Goal: Information Seeking & Learning: Check status

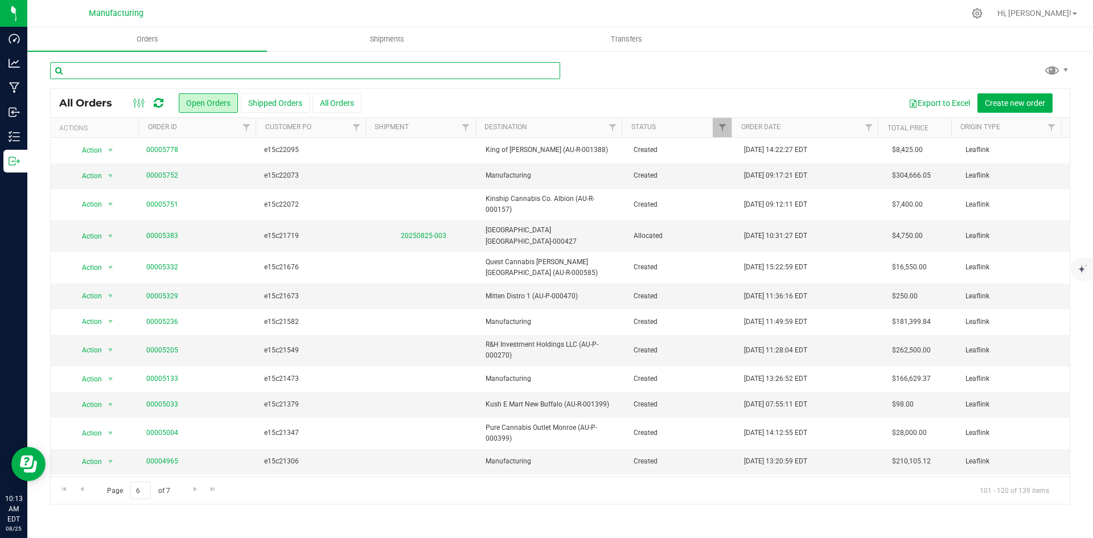
click at [191, 71] on input "text" at bounding box center [305, 70] width 510 height 17
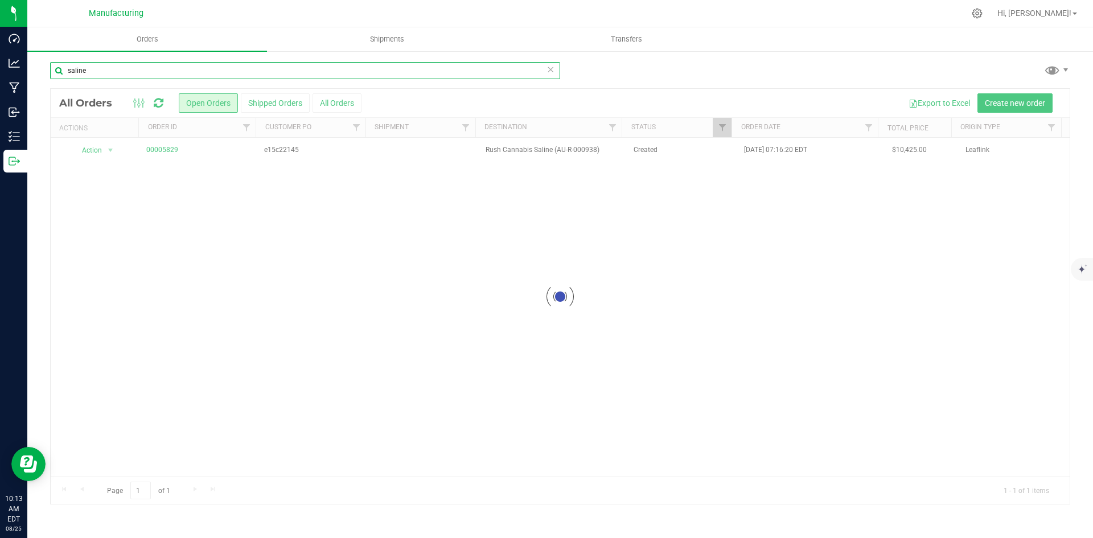
type input "saline"
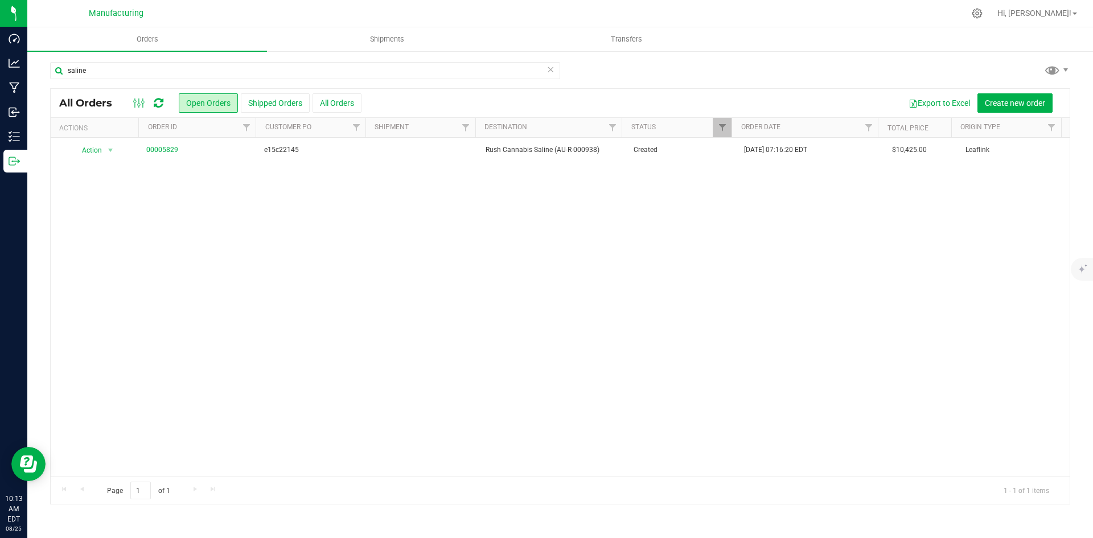
click at [163, 148] on link "00005829" at bounding box center [162, 150] width 32 height 11
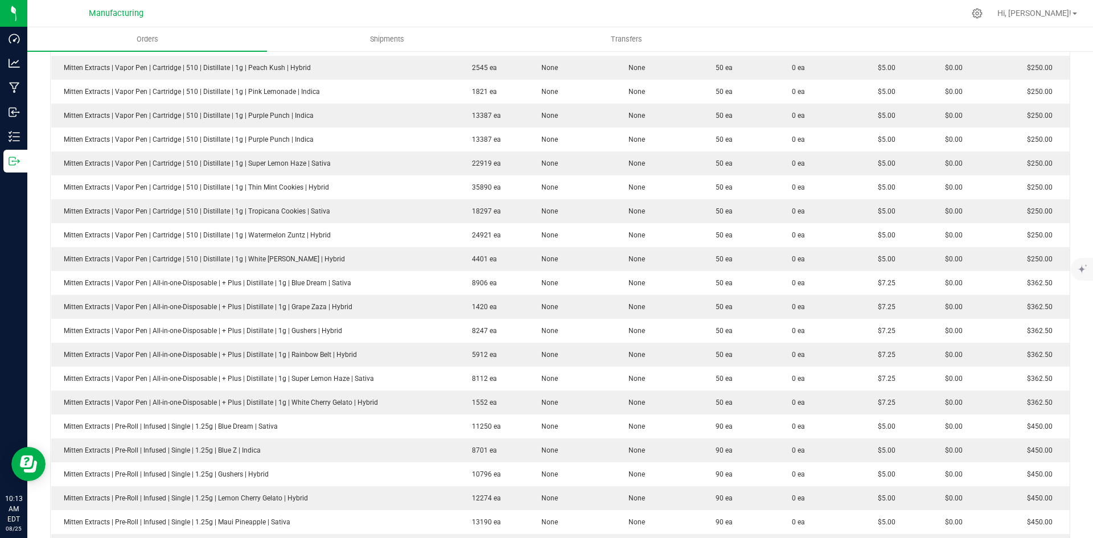
scroll to position [723, 0]
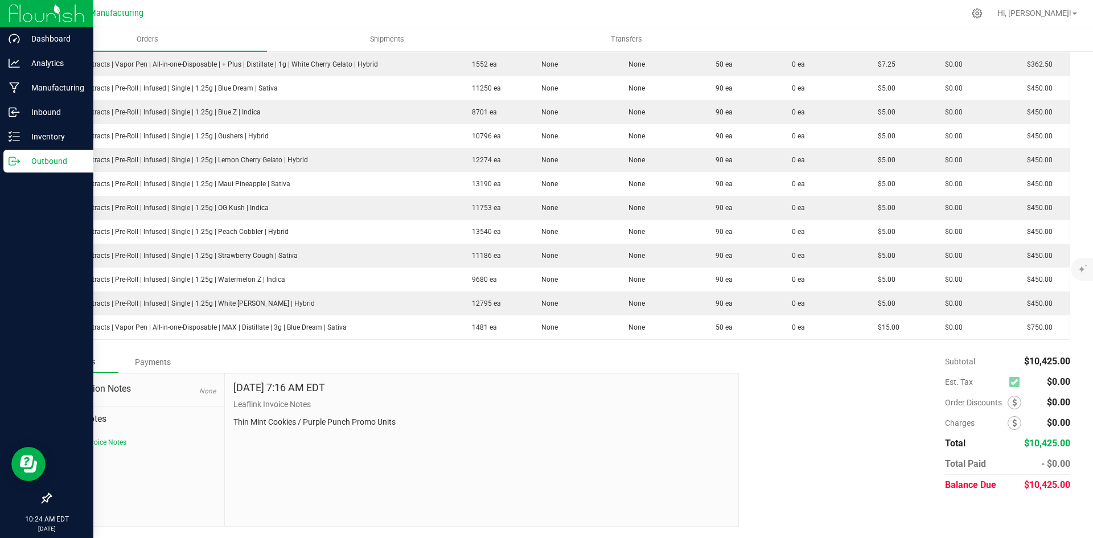
click at [15, 159] on icon at bounding box center [14, 160] width 11 height 11
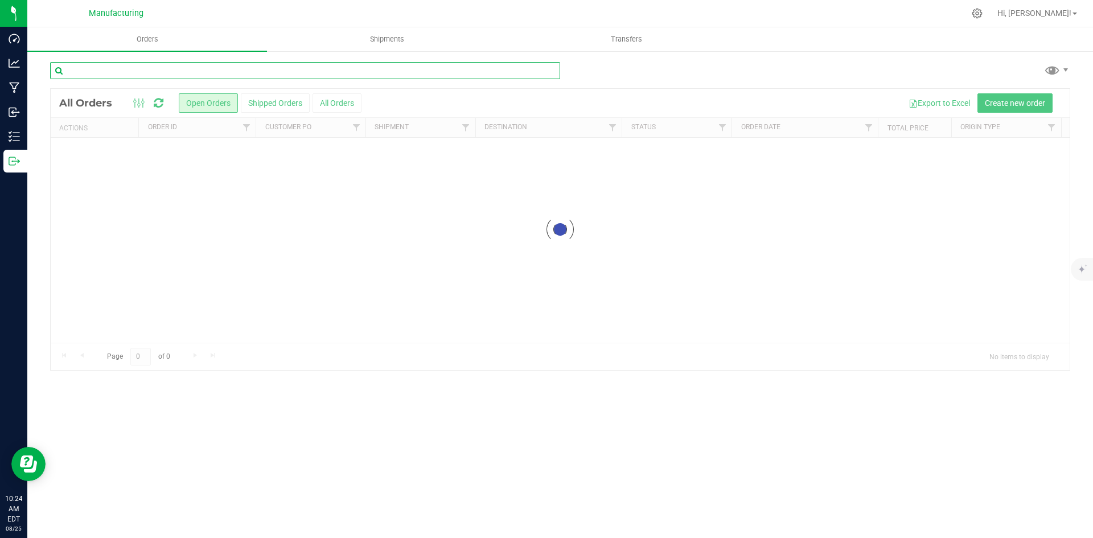
click at [137, 68] on input "text" at bounding box center [305, 70] width 510 height 17
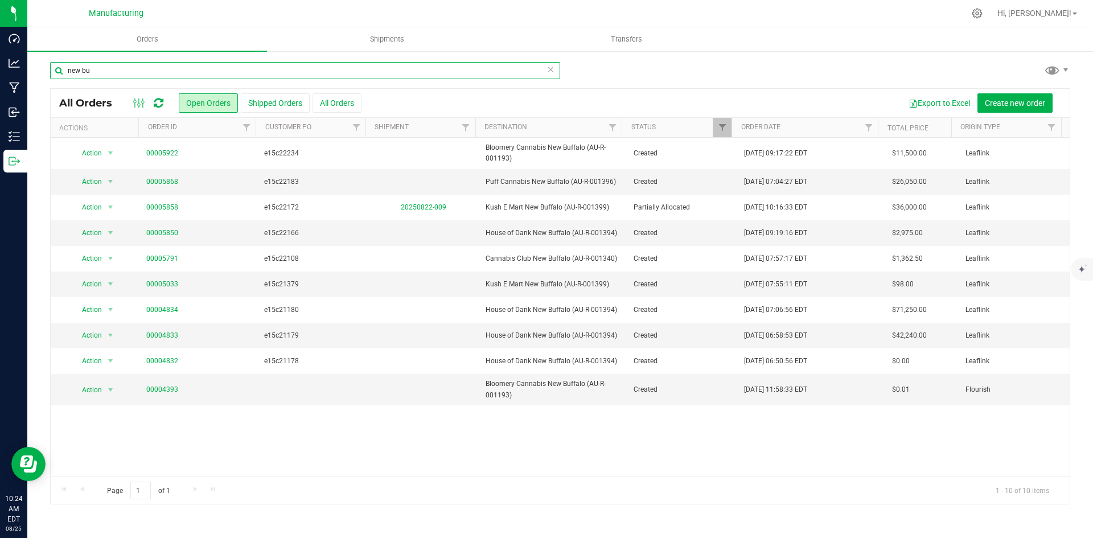
click at [132, 74] on input "new bu" at bounding box center [305, 70] width 510 height 17
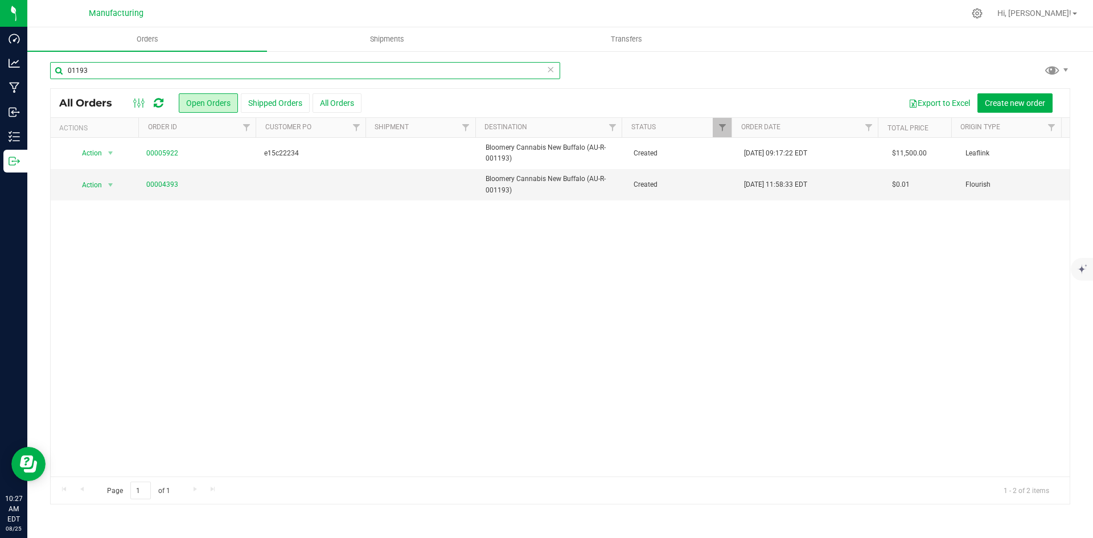
click at [286, 72] on input "01193" at bounding box center [305, 70] width 510 height 17
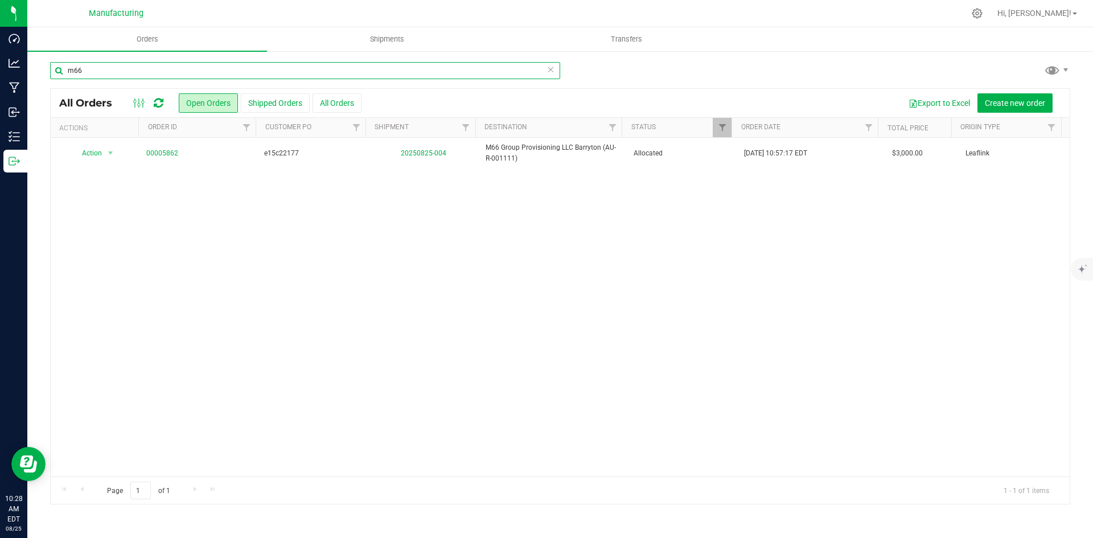
click at [211, 70] on input "m66" at bounding box center [305, 70] width 510 height 17
click at [226, 75] on input "1198" at bounding box center [305, 70] width 510 height 17
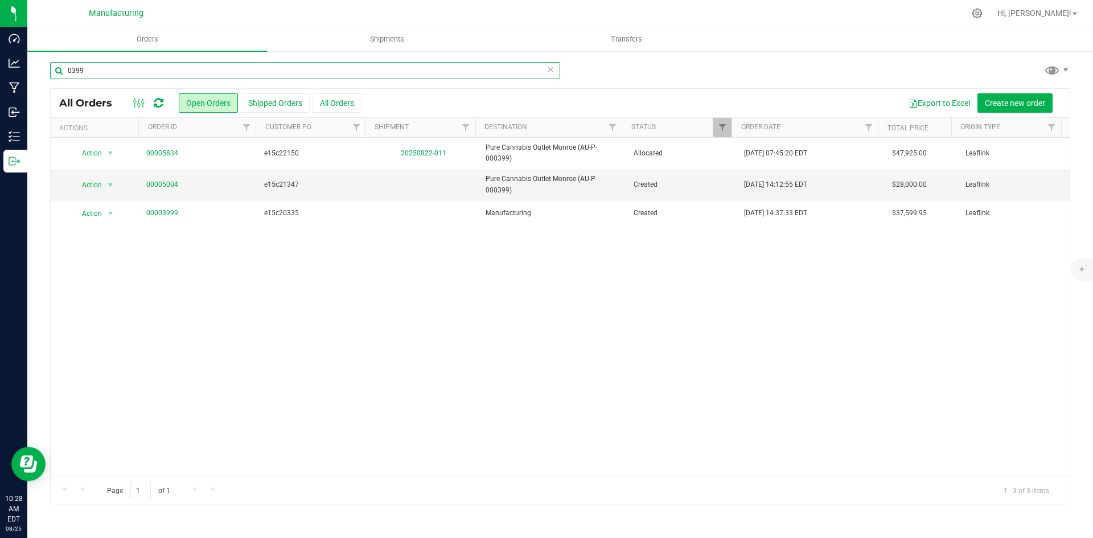
click at [264, 76] on input "0399" at bounding box center [305, 70] width 510 height 17
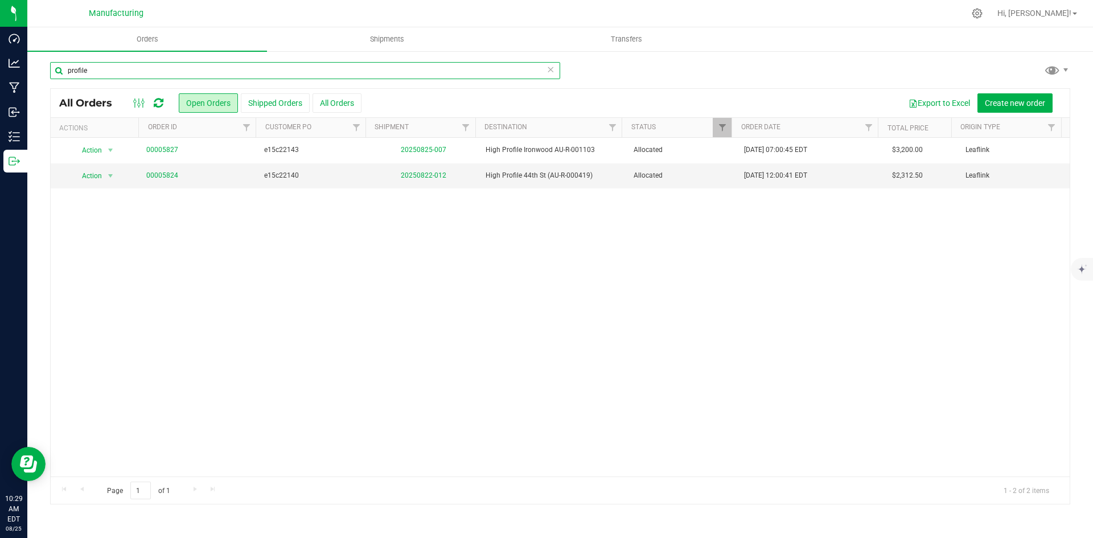
click at [180, 68] on input "profile" at bounding box center [305, 70] width 510 height 17
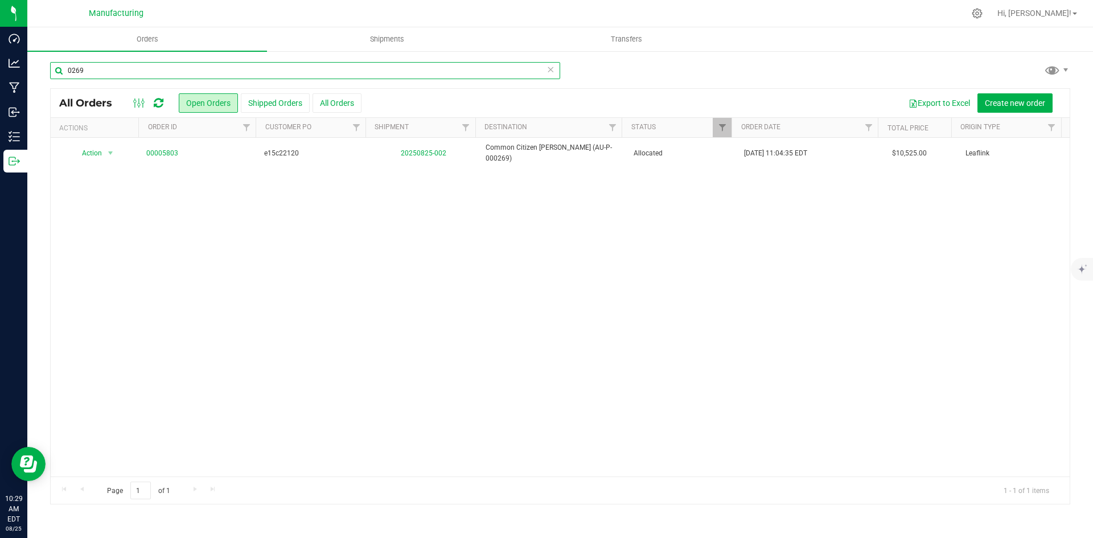
click at [278, 73] on input "0269" at bounding box center [305, 70] width 510 height 17
click at [218, 69] on input "0865" at bounding box center [305, 70] width 510 height 17
click at [219, 69] on input "0865" at bounding box center [305, 70] width 510 height 17
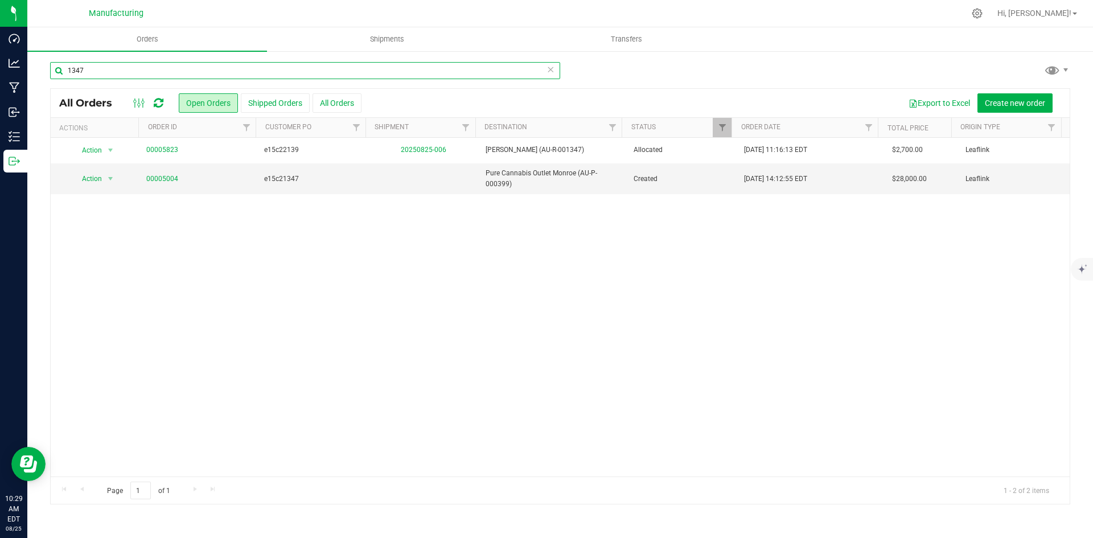
click at [227, 72] on input "1347" at bounding box center [305, 70] width 510 height 17
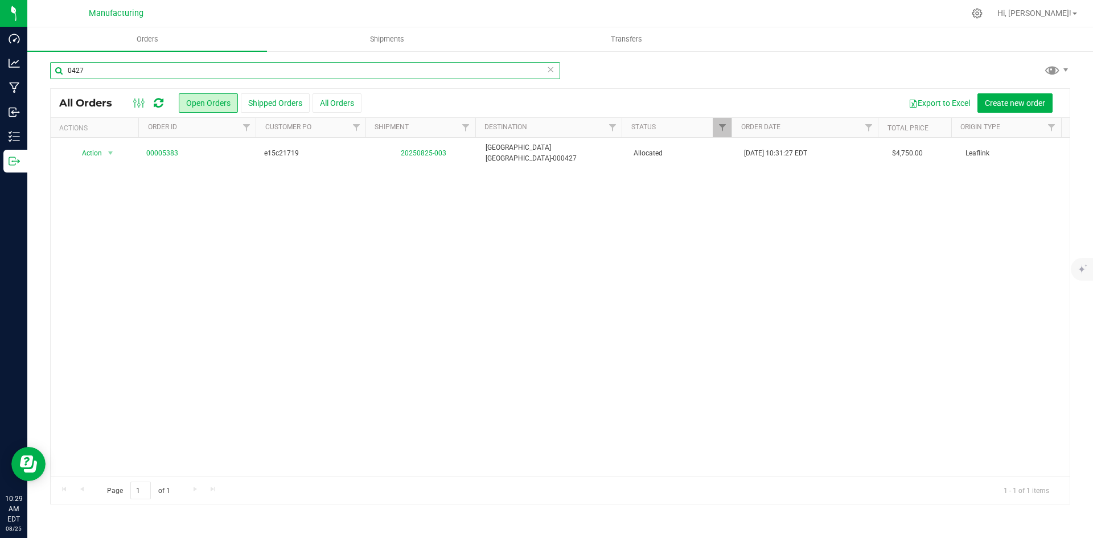
click at [174, 69] on input "0427" at bounding box center [305, 70] width 510 height 17
click at [188, 70] on input "0552" at bounding box center [305, 70] width 510 height 17
click at [274, 77] on input "1177" at bounding box center [305, 70] width 510 height 17
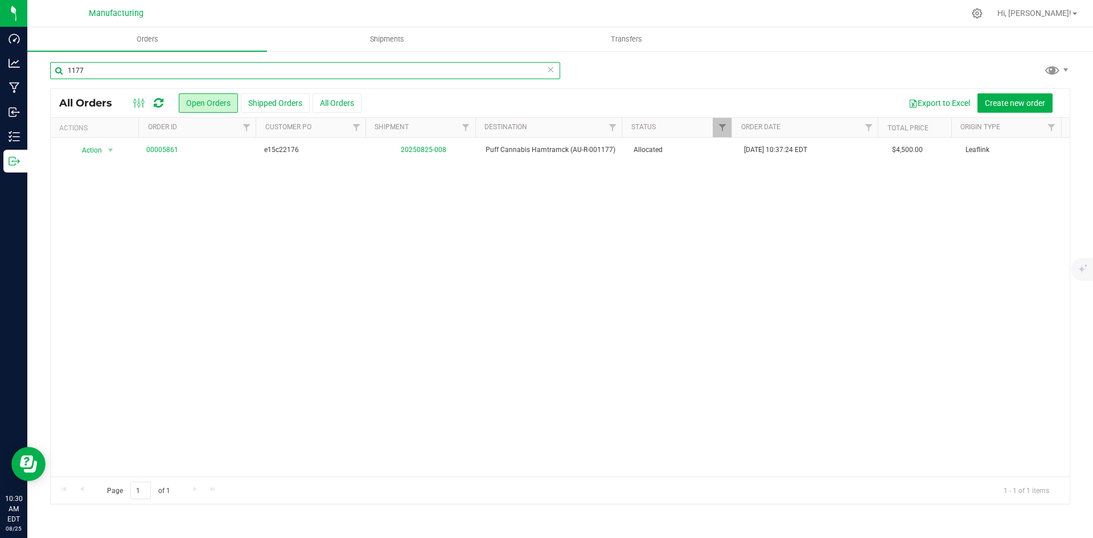
click at [274, 77] on input "1177" at bounding box center [305, 70] width 510 height 17
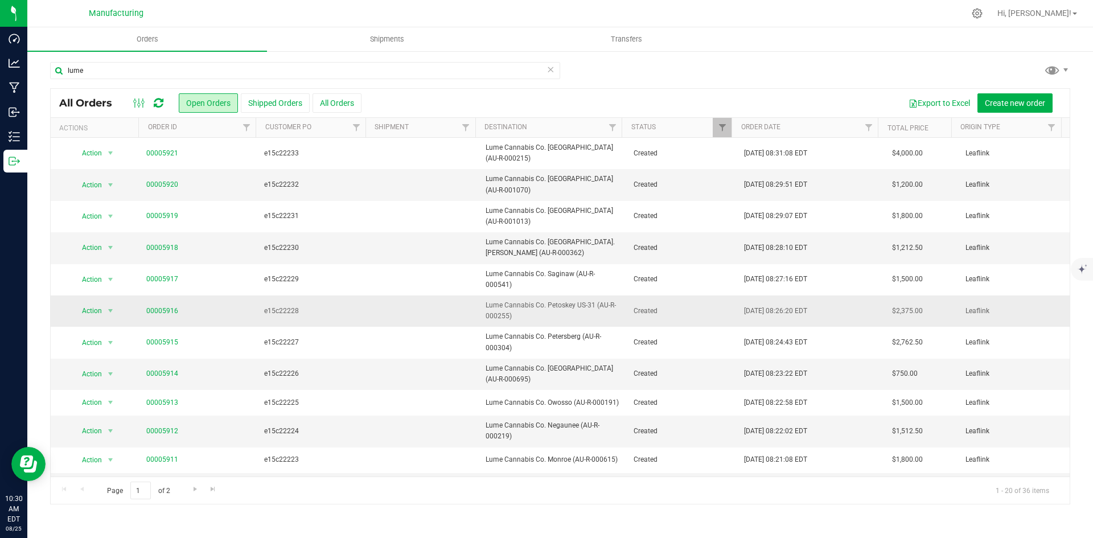
scroll to position [256, 0]
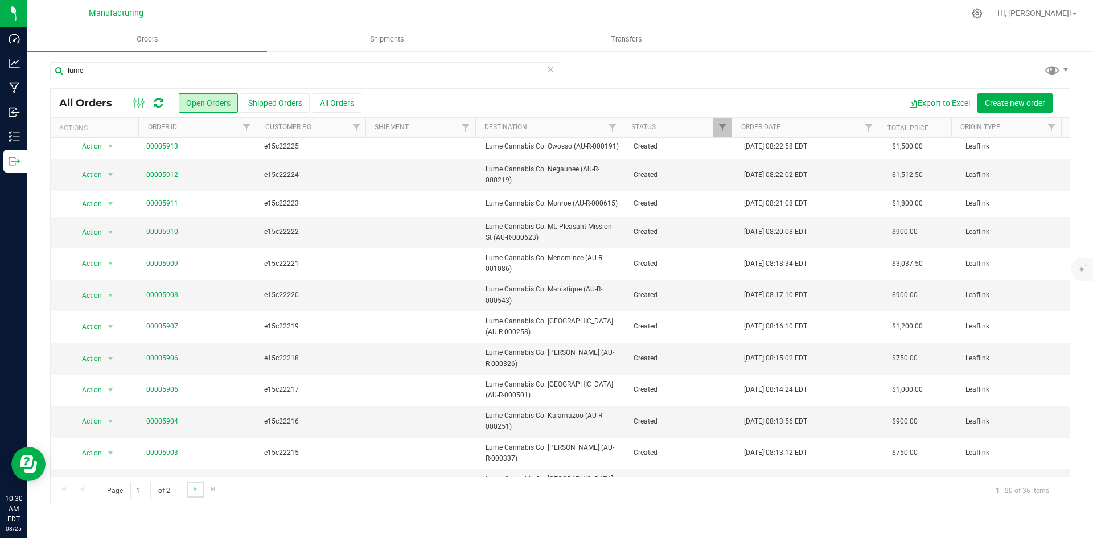
click at [199, 489] on link "Go to the next page" at bounding box center [195, 489] width 17 height 15
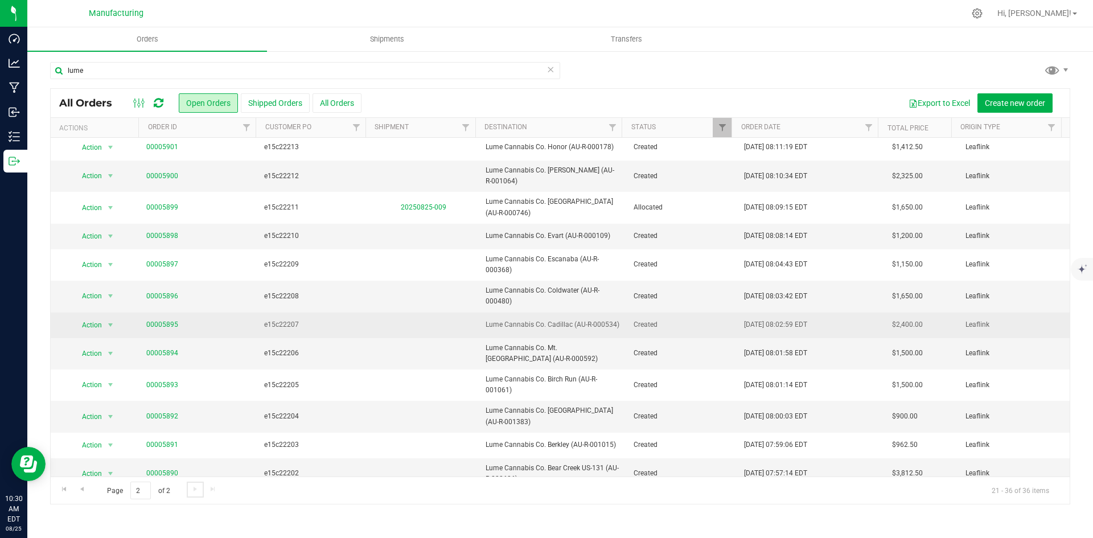
scroll to position [0, 0]
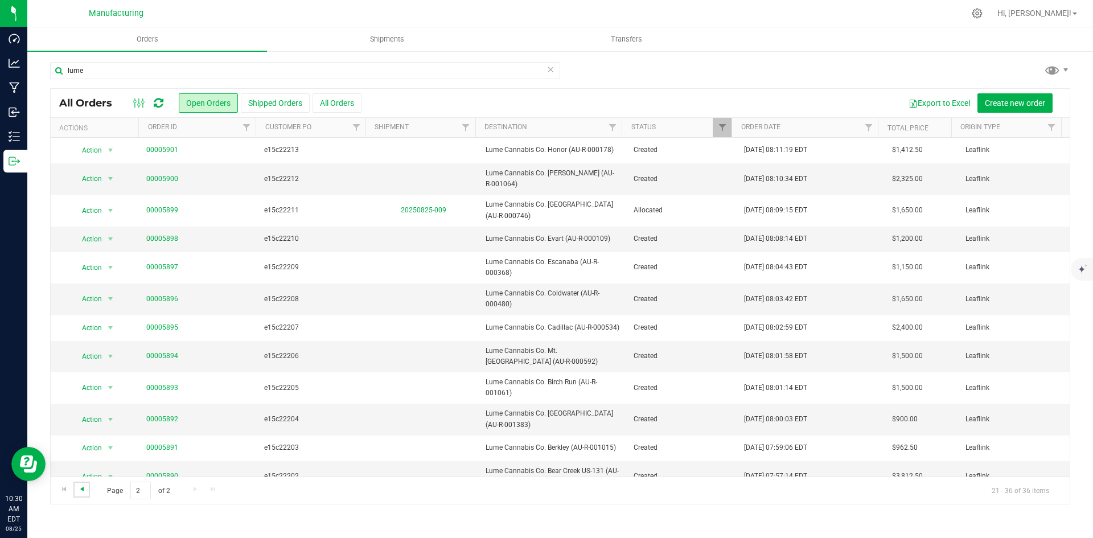
click at [84, 493] on span "Go to the previous page" at bounding box center [81, 489] width 9 height 9
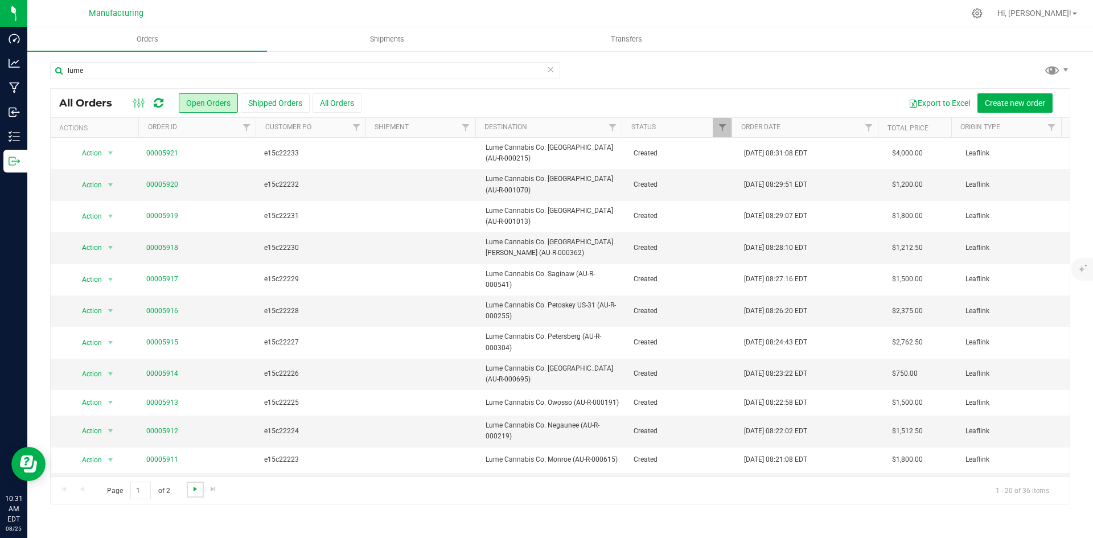
click at [196, 489] on span "Go to the next page" at bounding box center [195, 489] width 9 height 9
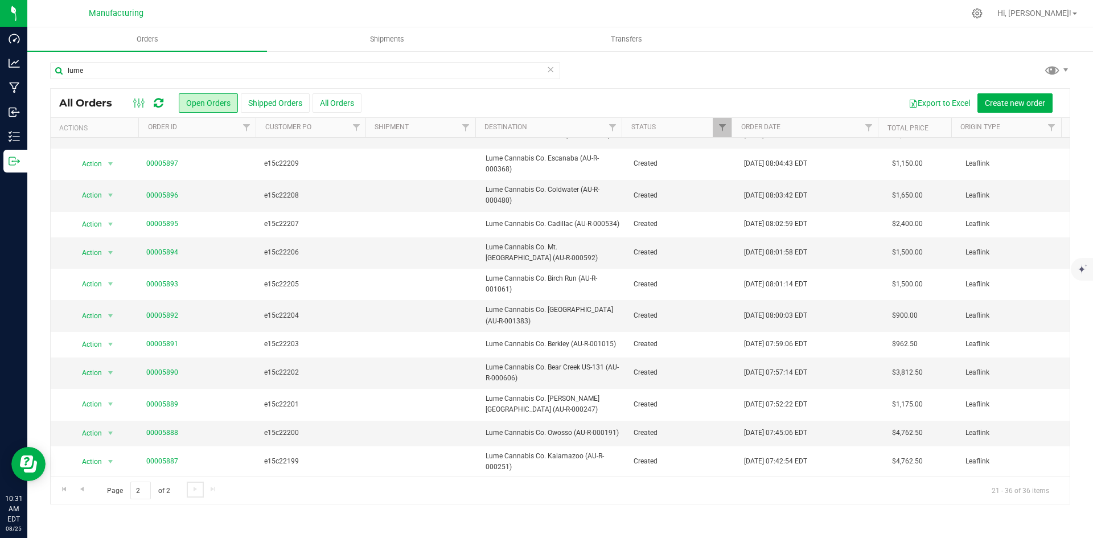
scroll to position [124, 0]
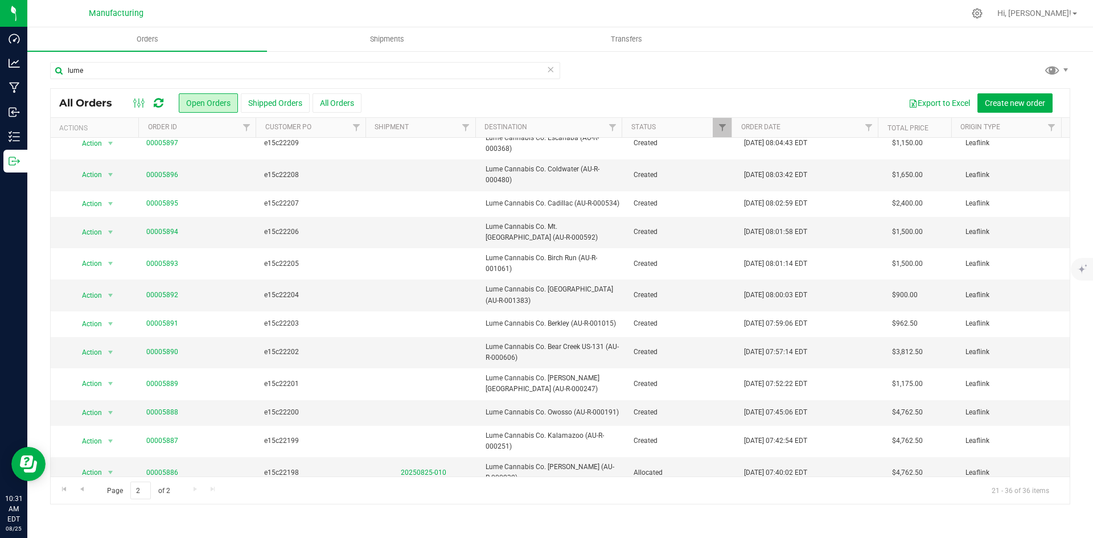
click at [195, 489] on div "Page 2 of 2 21 - 36 of 36 items" at bounding box center [560, 490] width 1019 height 27
click at [88, 493] on link "Go to the previous page" at bounding box center [81, 489] width 17 height 15
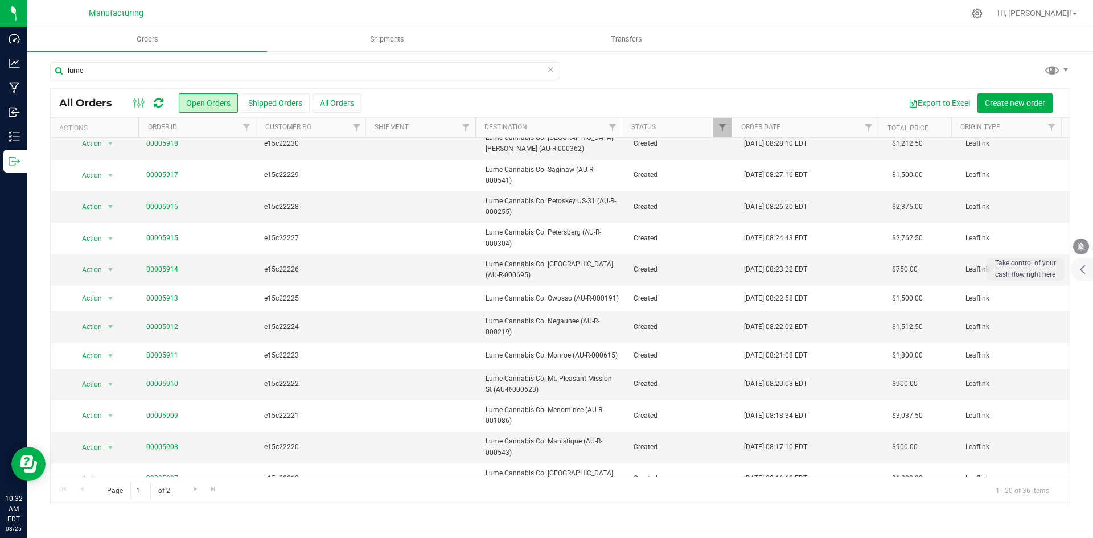
scroll to position [256, 0]
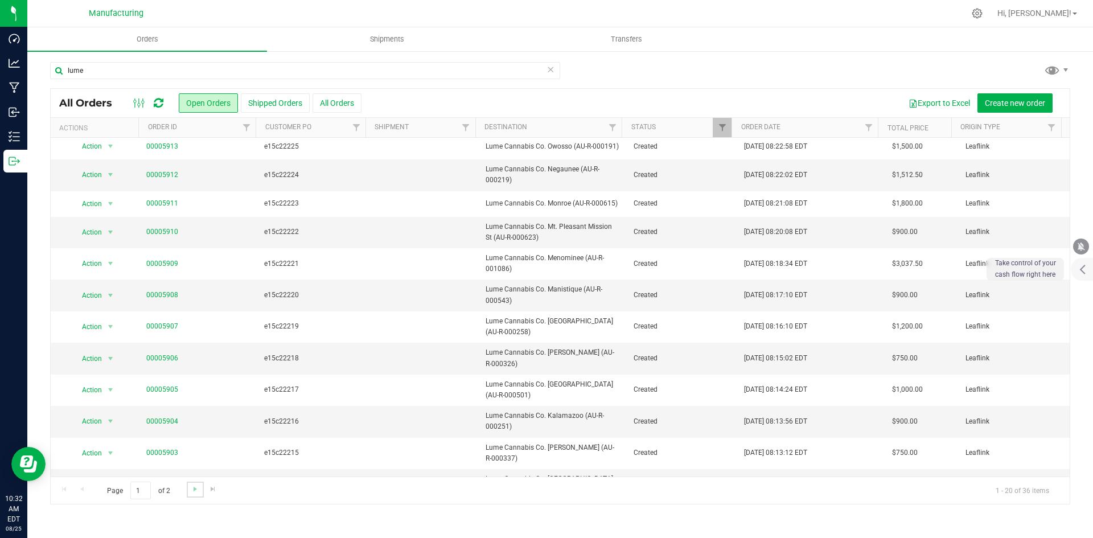
click at [187, 491] on link "Go to the next page" at bounding box center [195, 489] width 17 height 15
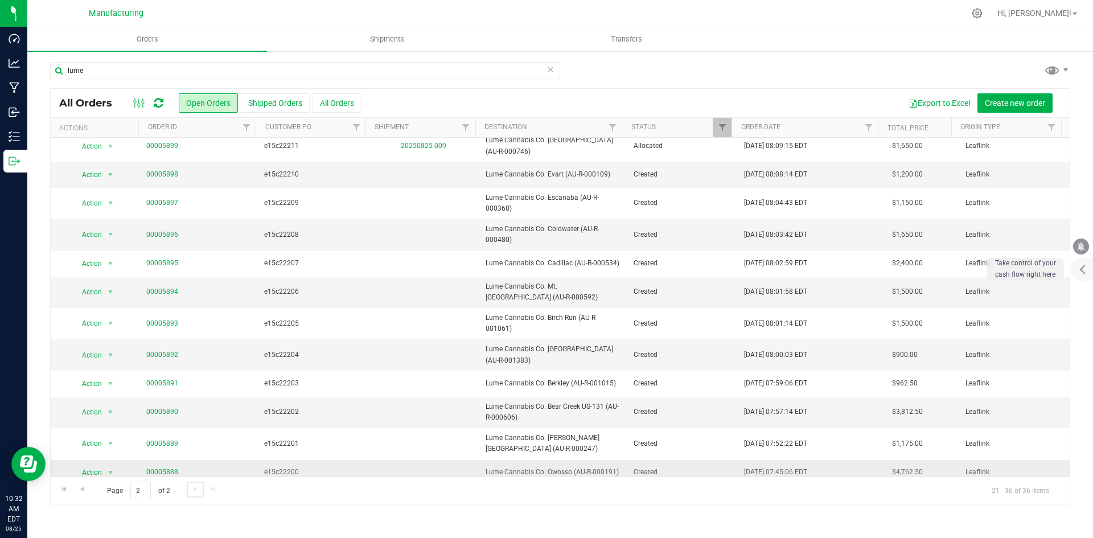
scroll to position [124, 0]
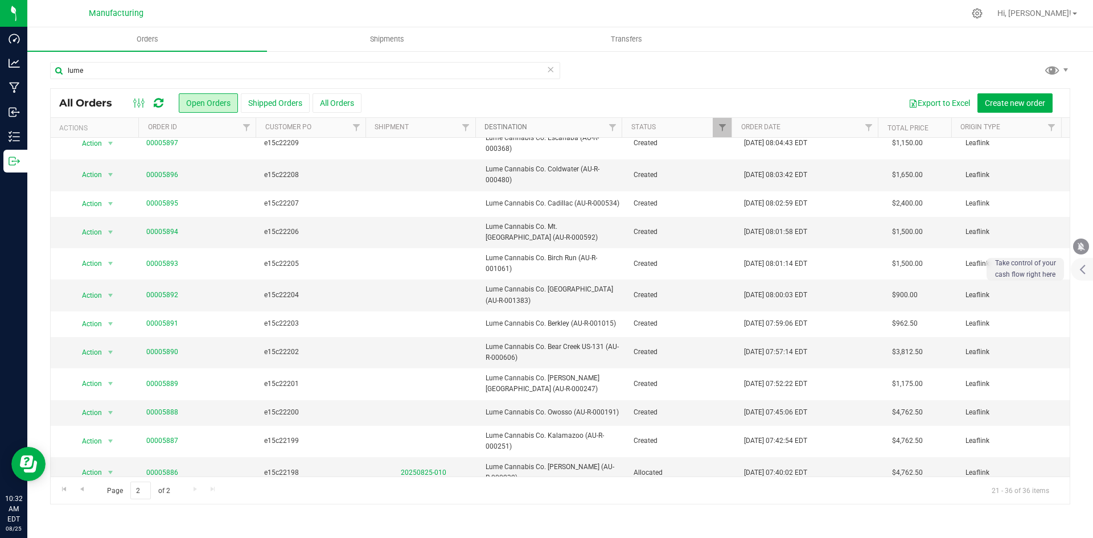
click at [507, 130] on link "Destination" at bounding box center [506, 127] width 43 height 8
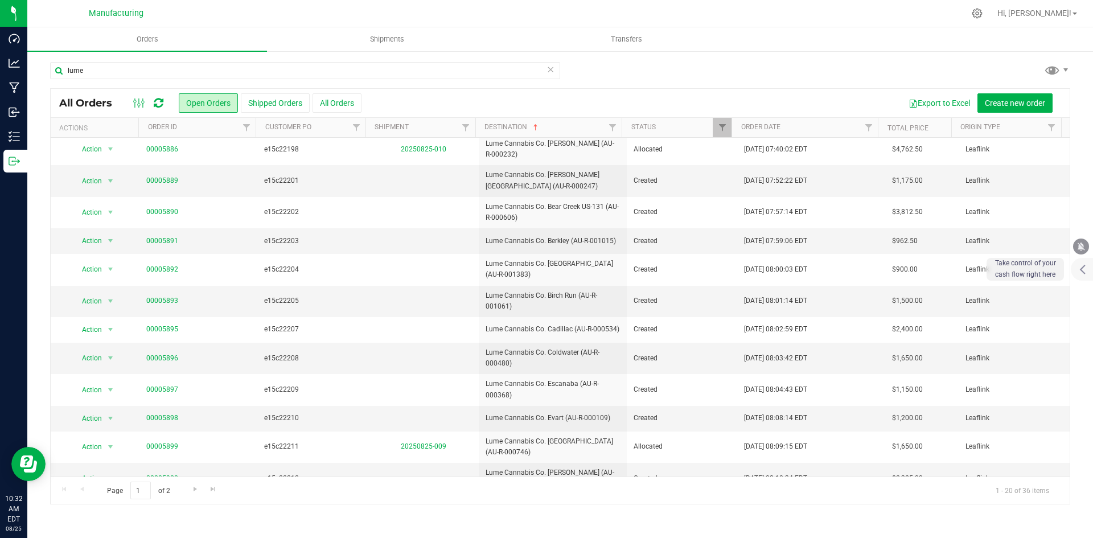
scroll to position [0, 0]
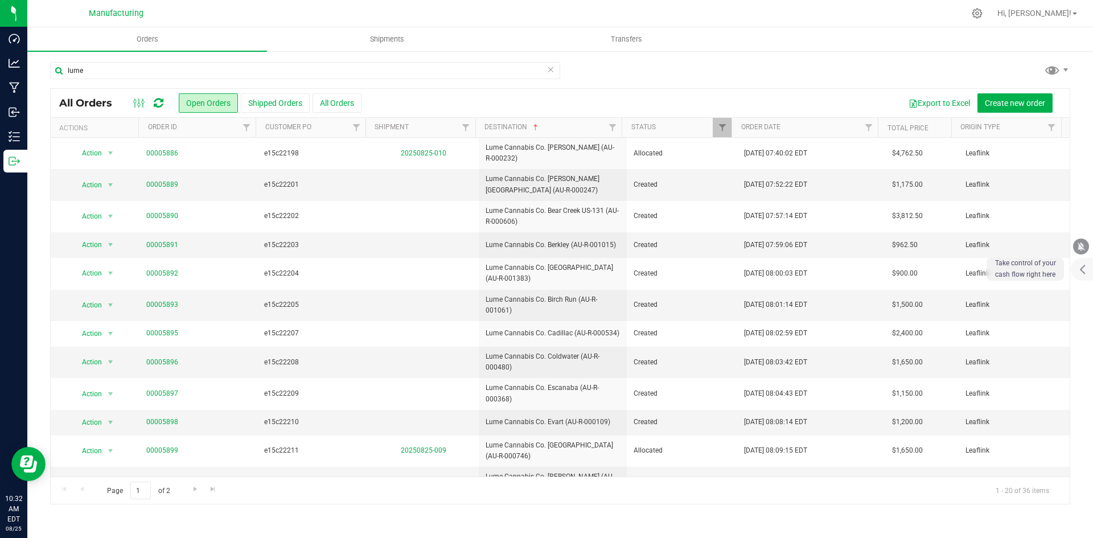
click at [82, 490] on div "Page 1 of 2 1 - 20 of 36 items" at bounding box center [560, 490] width 1019 height 27
click at [195, 491] on span "Go to the next page" at bounding box center [195, 489] width 9 height 9
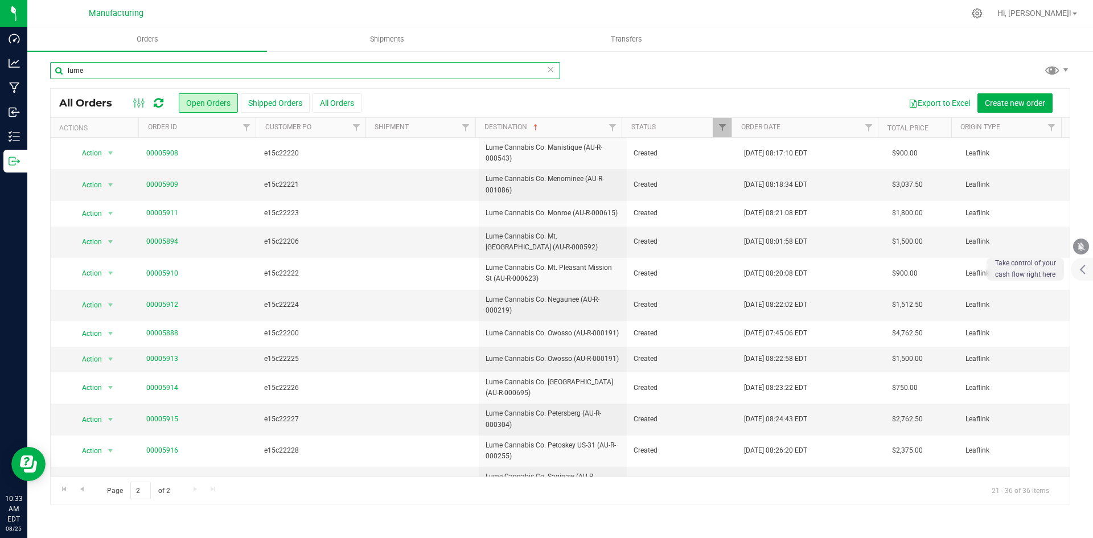
click at [133, 69] on input "lume" at bounding box center [305, 70] width 510 height 17
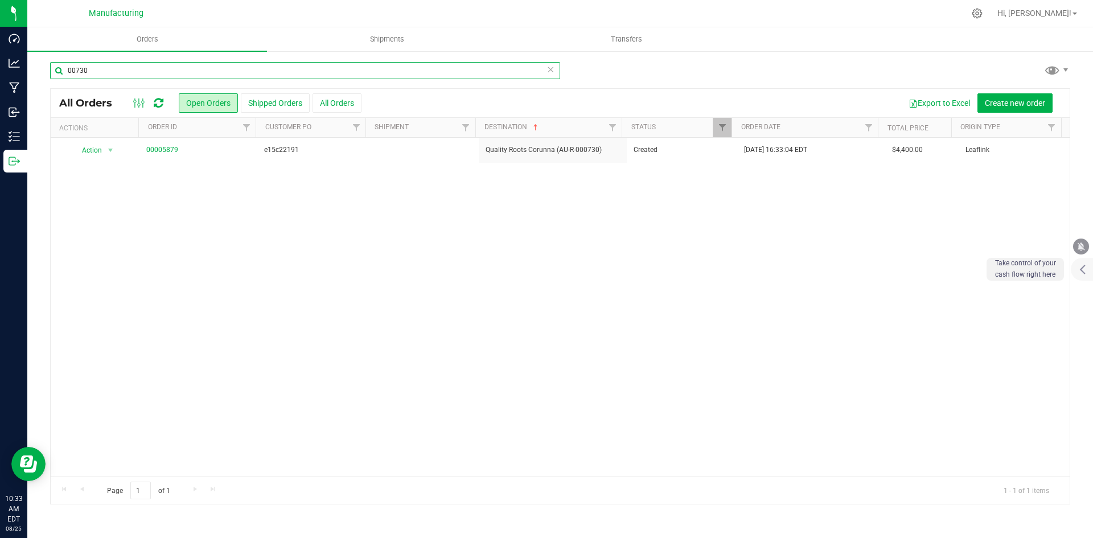
click at [143, 70] on input "00730" at bounding box center [305, 70] width 510 height 17
click at [206, 66] on input "endo" at bounding box center [305, 70] width 510 height 17
type input "420"
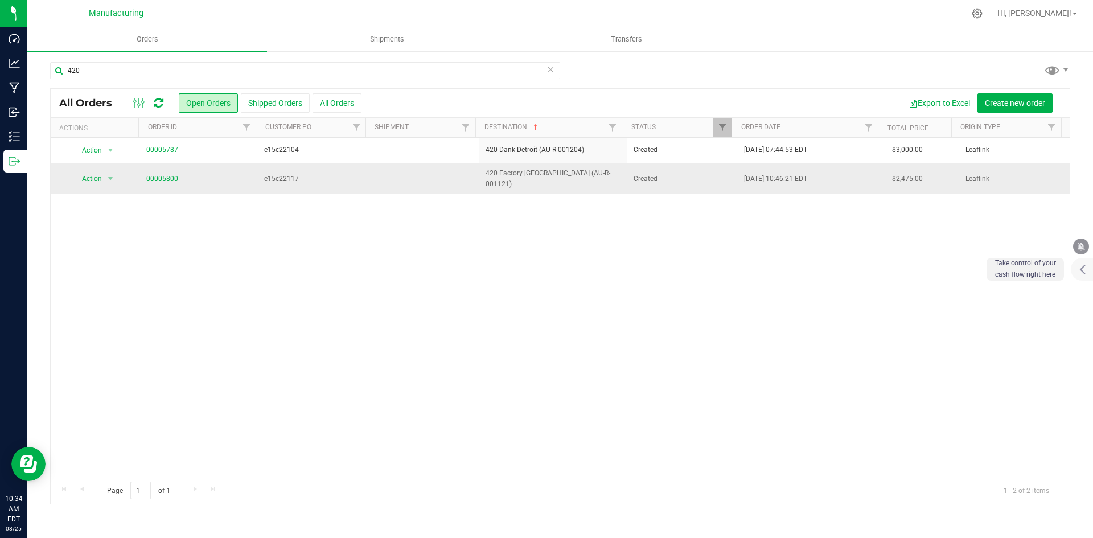
click at [165, 167] on td "00005800" at bounding box center [198, 178] width 118 height 31
click at [161, 176] on link "00005800" at bounding box center [162, 179] width 32 height 11
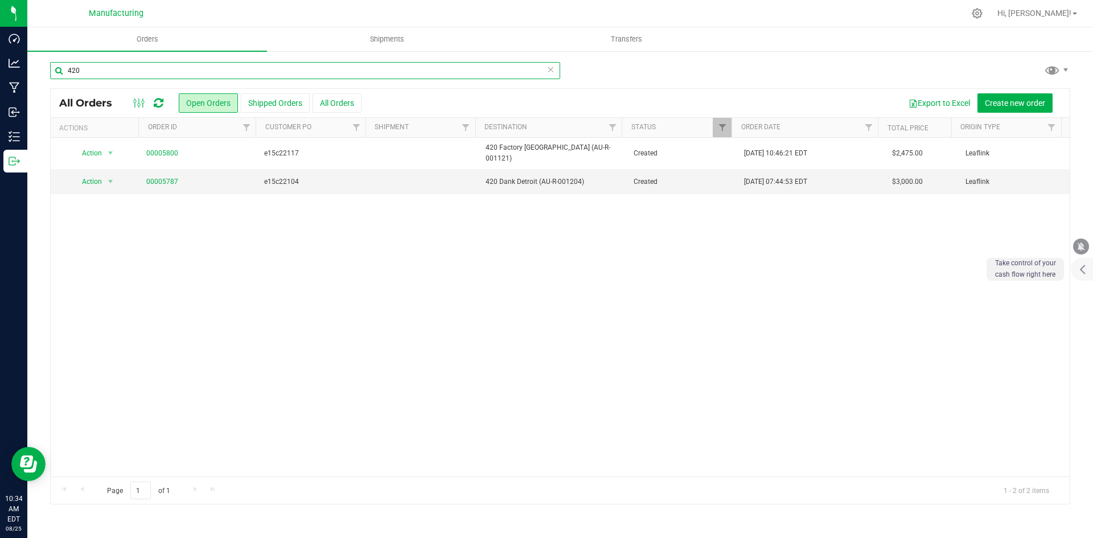
click at [232, 68] on input "420" at bounding box center [305, 70] width 510 height 17
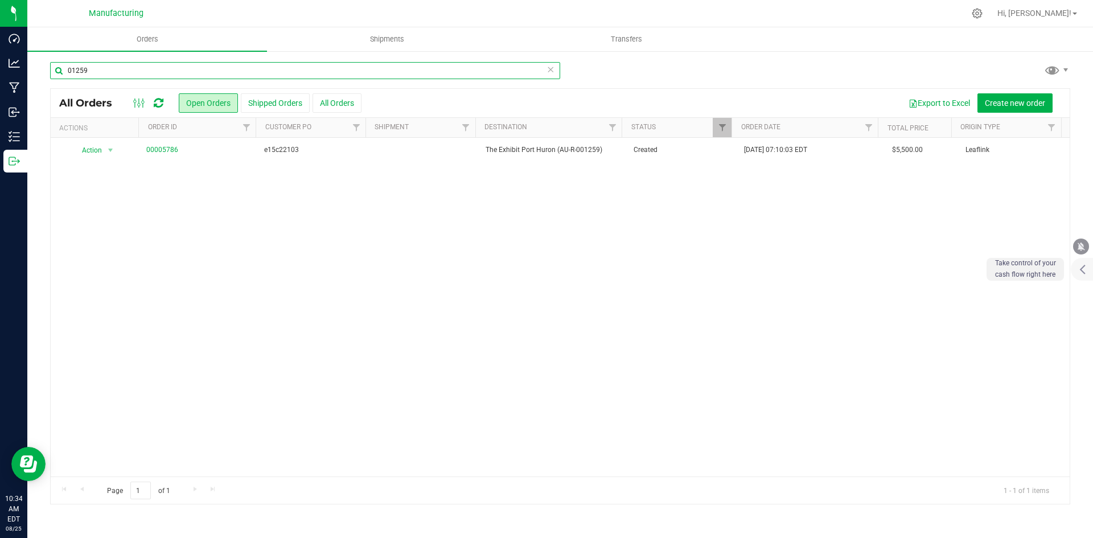
click at [132, 68] on input "01259" at bounding box center [305, 70] width 510 height 17
click at [115, 62] on input "1038" at bounding box center [305, 70] width 510 height 17
click at [139, 75] on input "00938" at bounding box center [305, 70] width 510 height 17
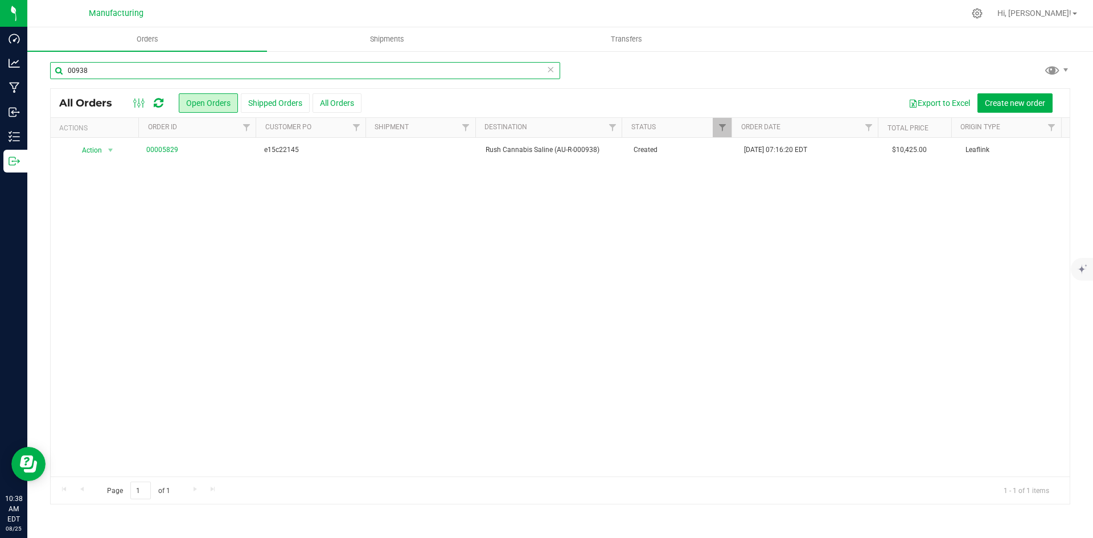
click at [139, 75] on input "00938" at bounding box center [305, 70] width 510 height 17
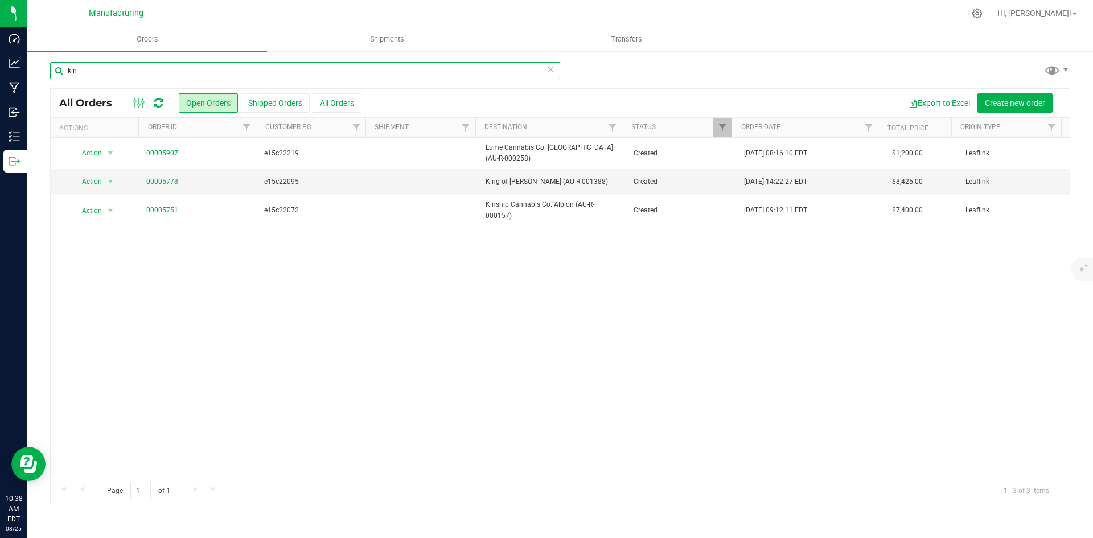
click at [100, 73] on input "kin" at bounding box center [305, 70] width 510 height 17
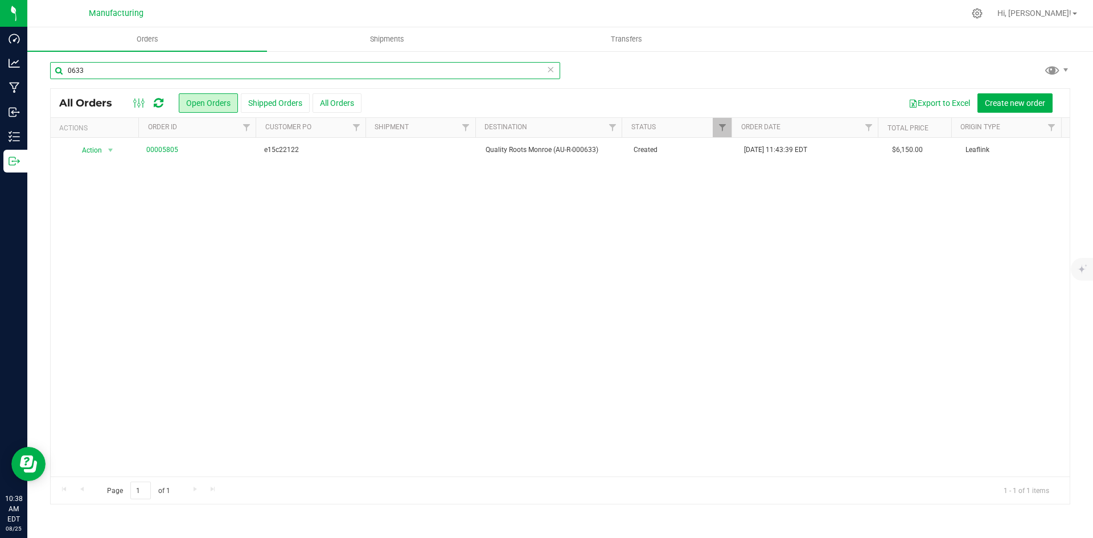
click at [163, 64] on input "0633" at bounding box center [305, 70] width 510 height 17
click at [87, 70] on input "0663" at bounding box center [305, 70] width 510 height 17
click at [124, 68] on input "0767" at bounding box center [305, 70] width 510 height 17
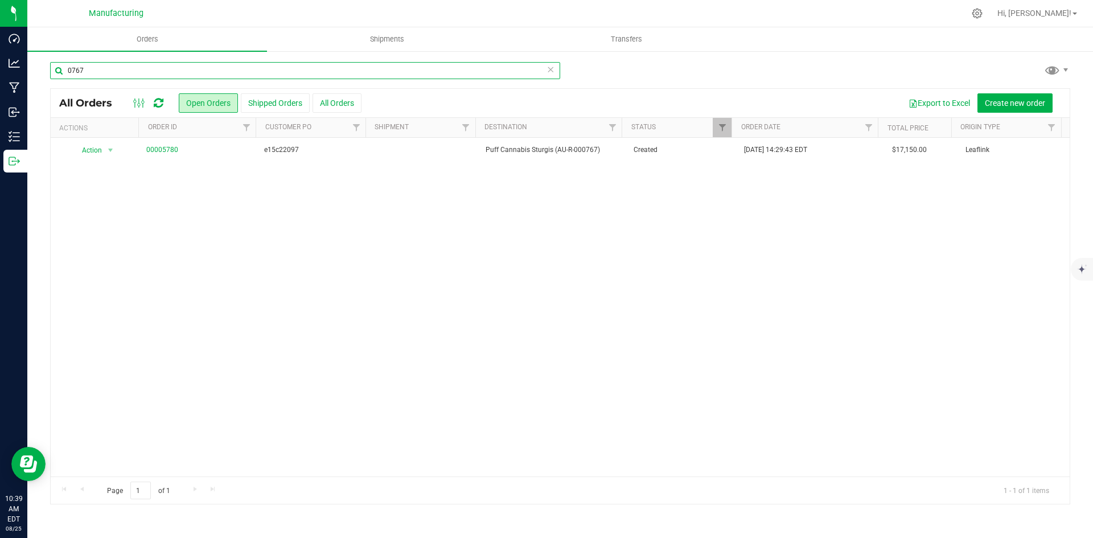
click at [124, 68] on input "0767" at bounding box center [305, 70] width 510 height 17
click at [113, 79] on input "01388" at bounding box center [305, 70] width 510 height 17
click at [107, 72] on input "01388" at bounding box center [305, 70] width 510 height 17
click at [150, 76] on input "0413" at bounding box center [305, 70] width 510 height 17
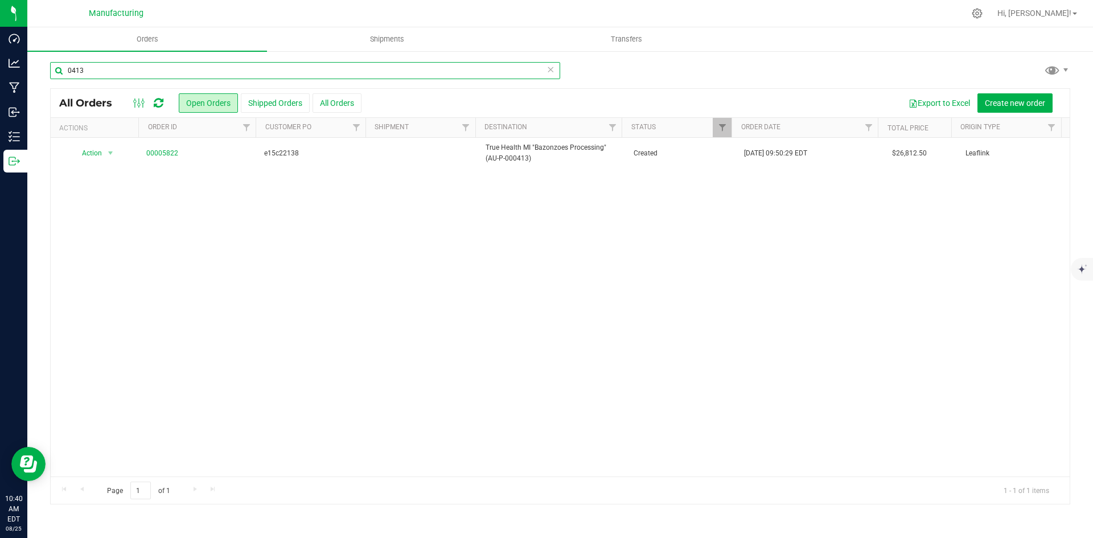
click at [150, 76] on input "0413" at bounding box center [305, 70] width 510 height 17
click at [134, 69] on input "1094" at bounding box center [305, 70] width 510 height 17
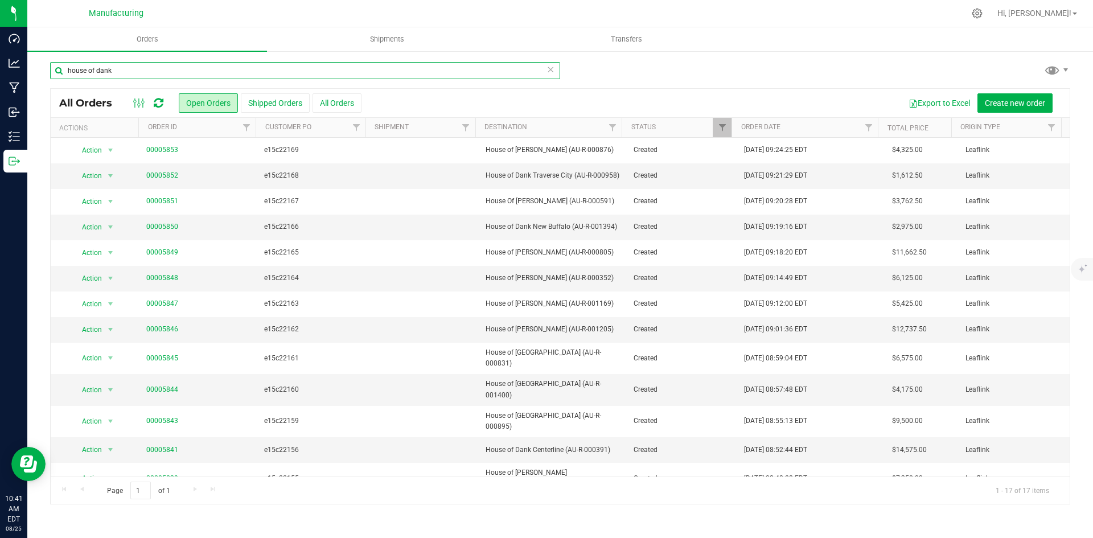
click at [160, 75] on input "house of dank" at bounding box center [305, 70] width 510 height 17
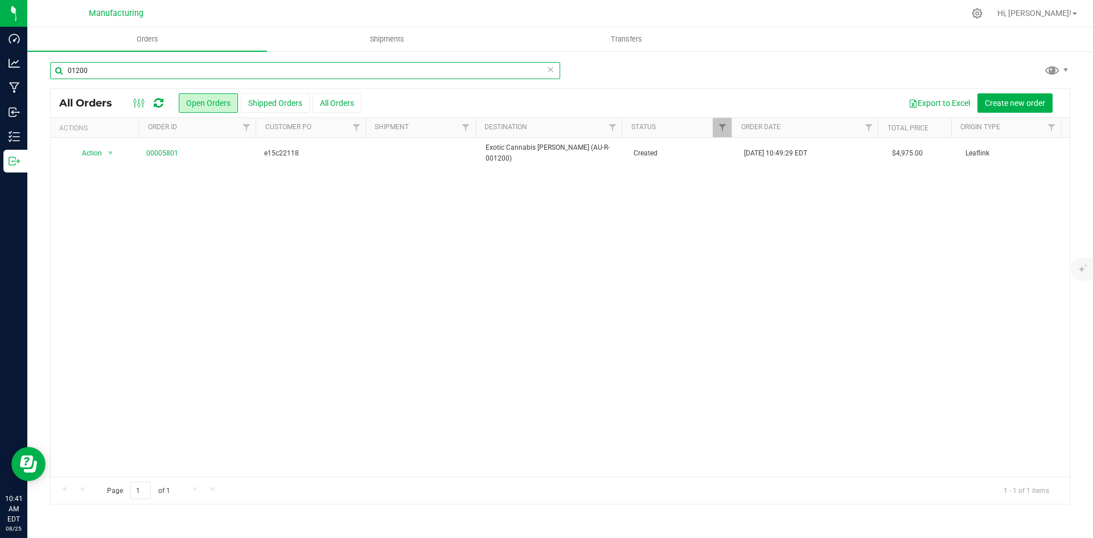
click at [107, 75] on input "01200" at bounding box center [305, 70] width 510 height 17
click at [219, 78] on input "0943" at bounding box center [305, 70] width 510 height 17
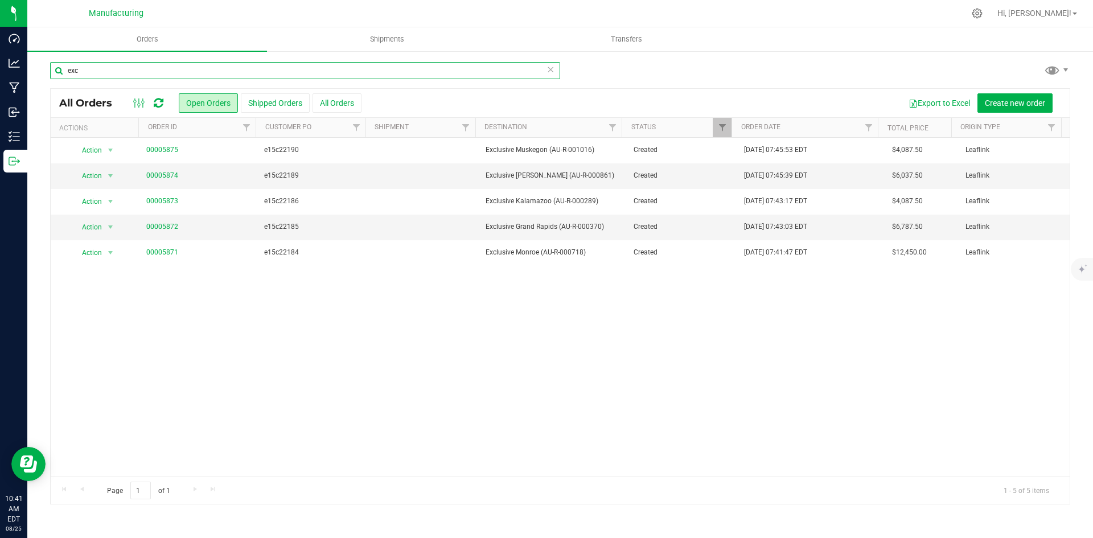
click at [182, 70] on input "exc" at bounding box center [305, 70] width 510 height 17
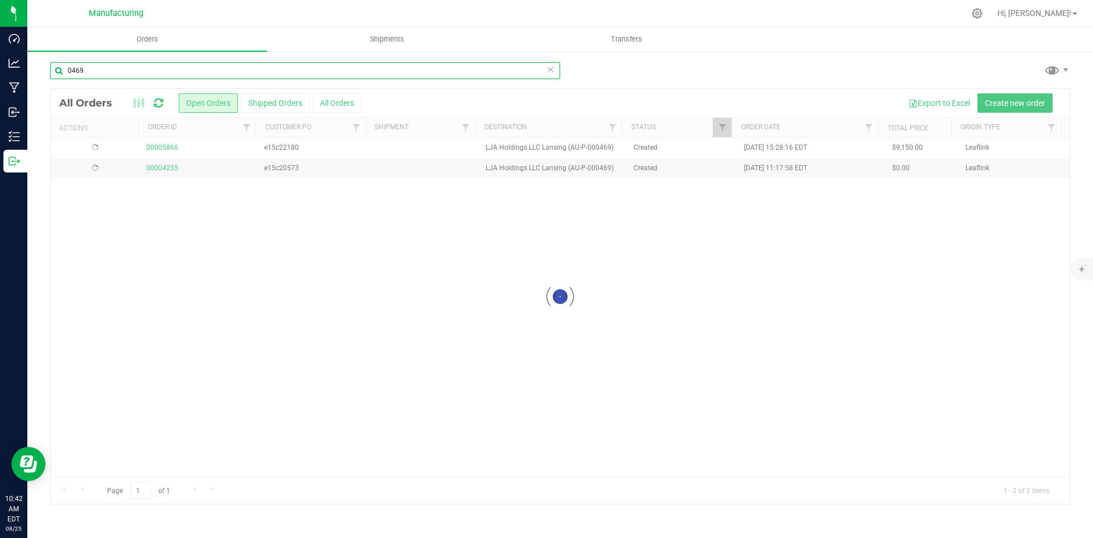
type input "0469"
